Goal: Navigation & Orientation: Find specific page/section

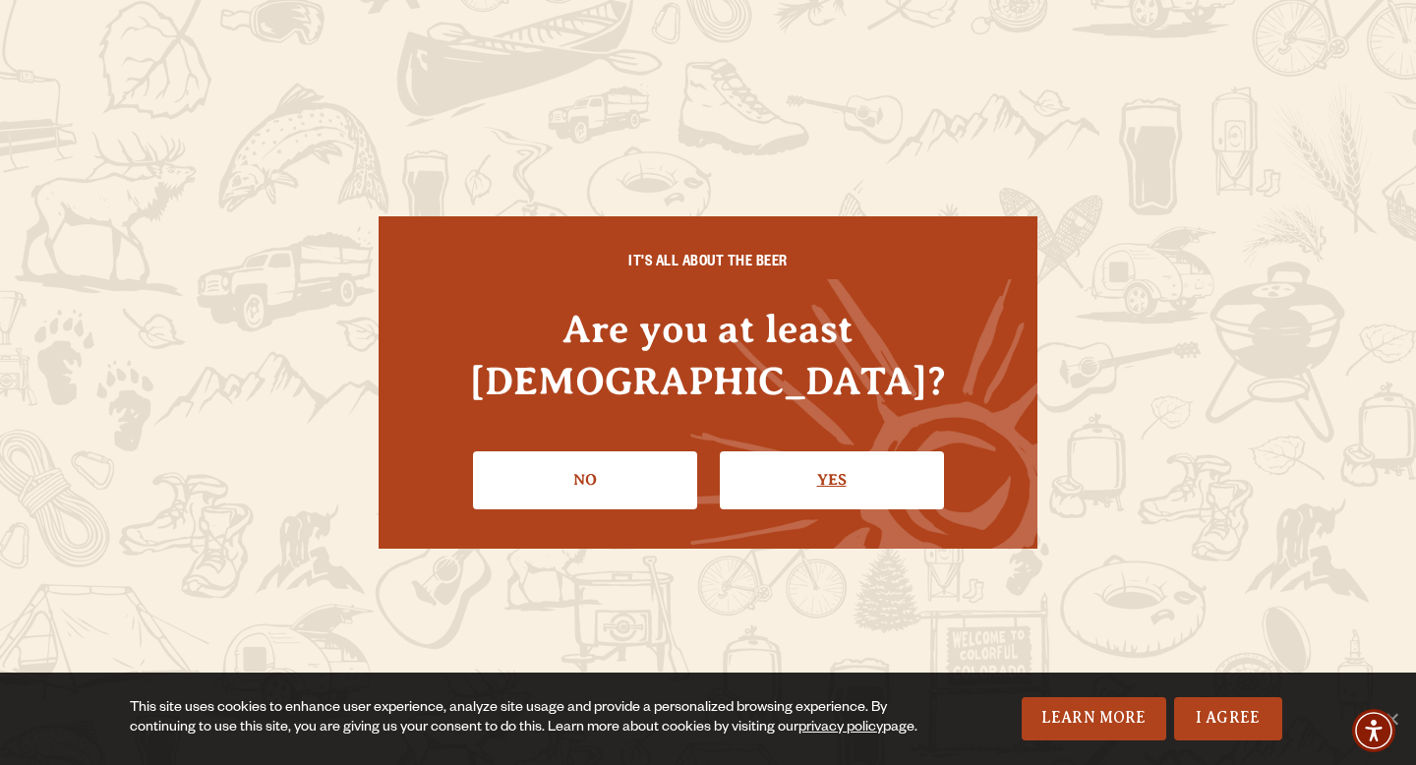
click at [888, 451] on link "Yes" at bounding box center [832, 479] width 224 height 57
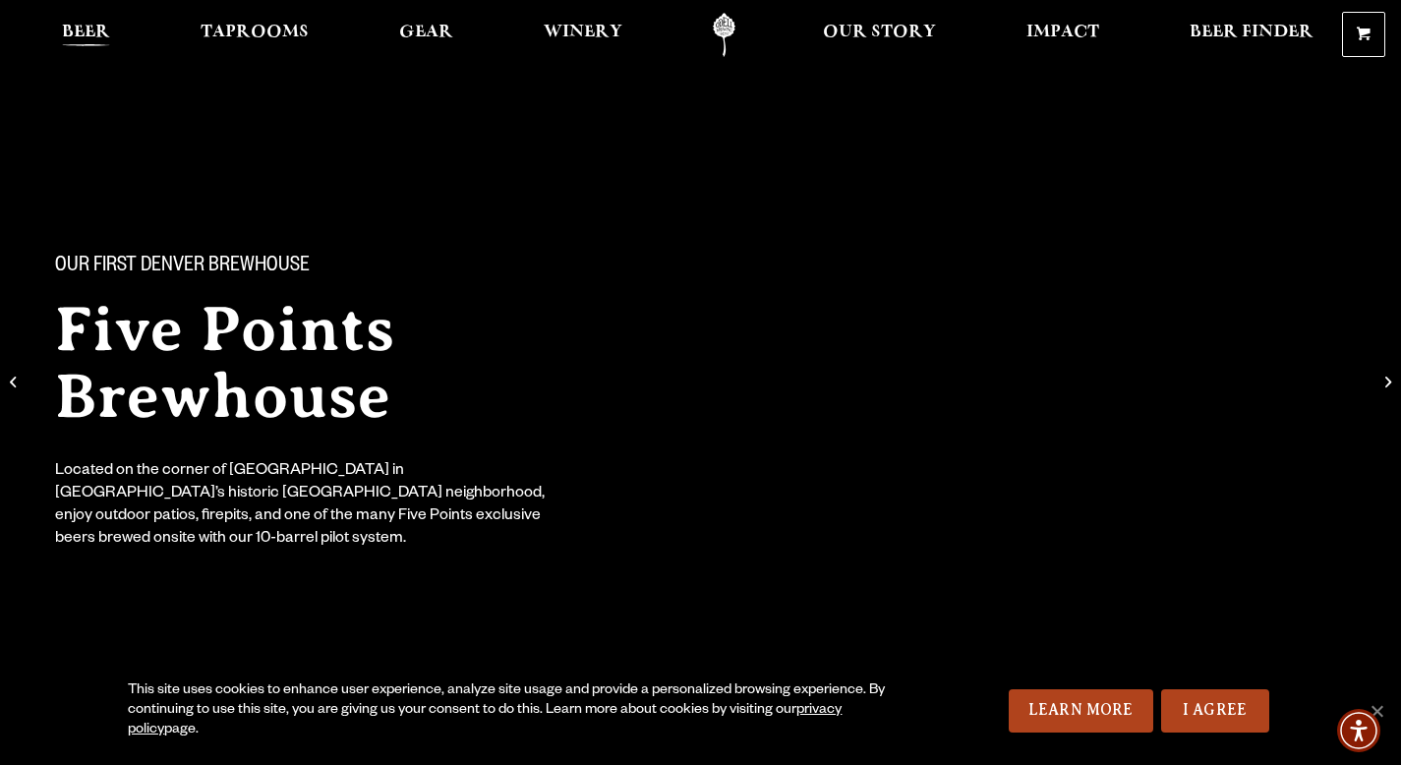
click at [74, 34] on span "Beer" at bounding box center [86, 33] width 48 height 16
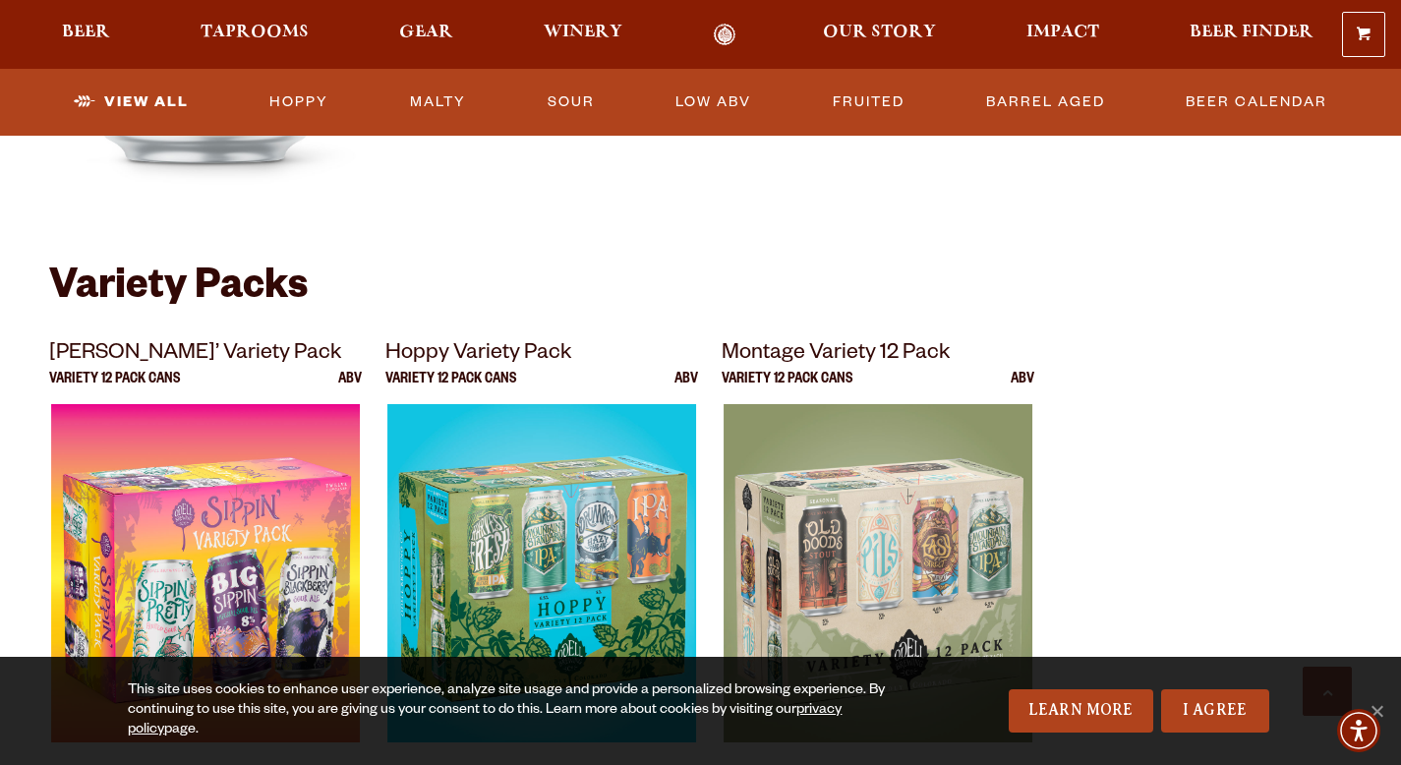
scroll to position [3969, 0]
